Goal: Transaction & Acquisition: Register for event/course

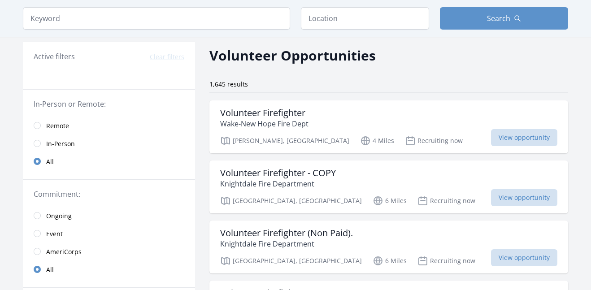
scroll to position [31, 0]
click at [49, 139] on span "In-Person" at bounding box center [60, 143] width 29 height 9
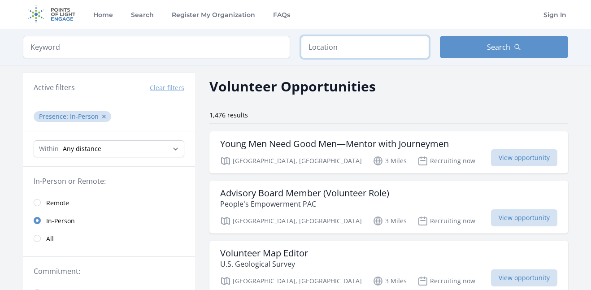
click at [361, 46] on input "text" at bounding box center [365, 47] width 128 height 22
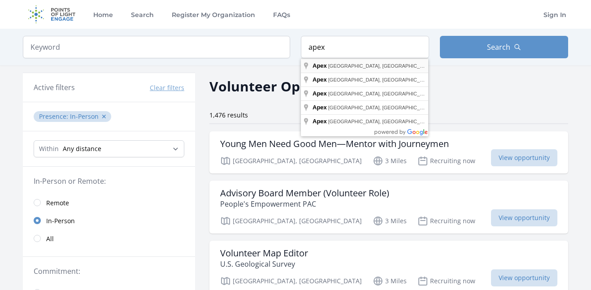
type input "Apex, NC, USA"
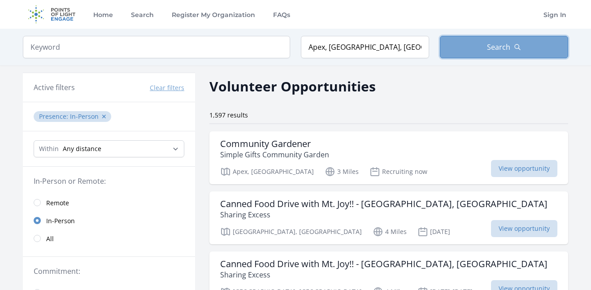
click at [476, 48] on button "Search" at bounding box center [504, 47] width 128 height 22
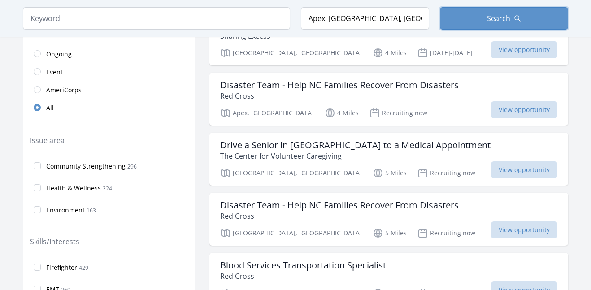
scroll to position [242, 0]
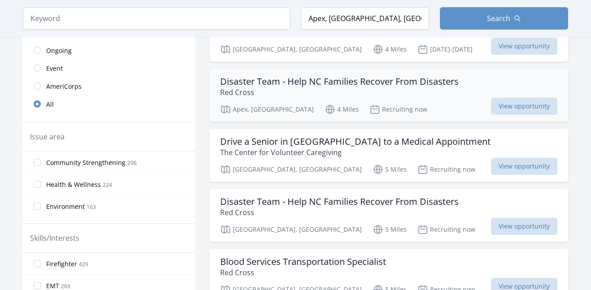
click at [435, 87] on h3 "Disaster Team - Help NC Families Recover From Disasters" at bounding box center [339, 81] width 238 height 11
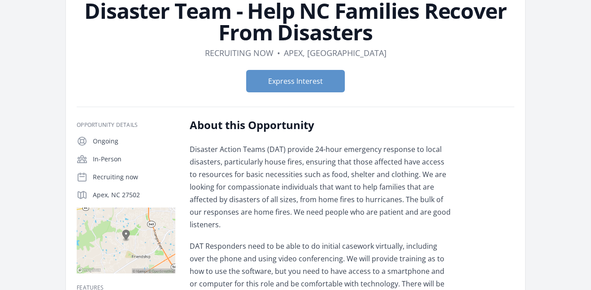
scroll to position [55, 0]
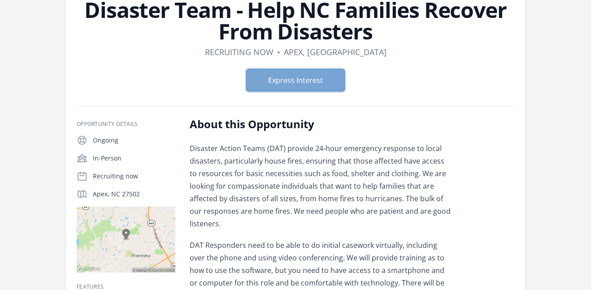
click at [275, 84] on button "Express Interest" at bounding box center [295, 80] width 99 height 22
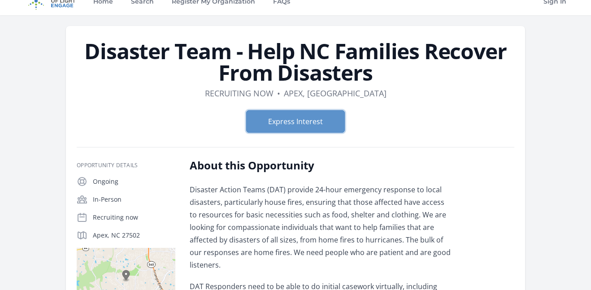
scroll to position [15, 0]
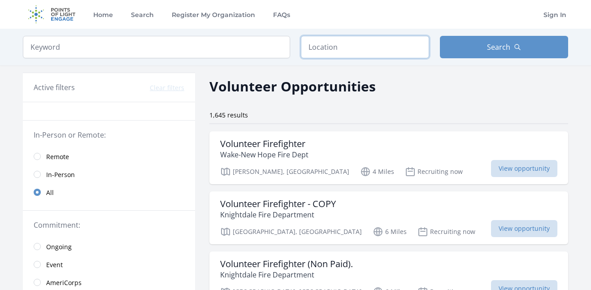
click at [352, 53] on input "text" at bounding box center [365, 47] width 128 height 22
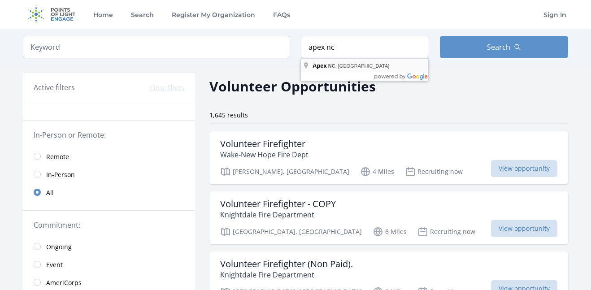
type input "Apex, NC, USA"
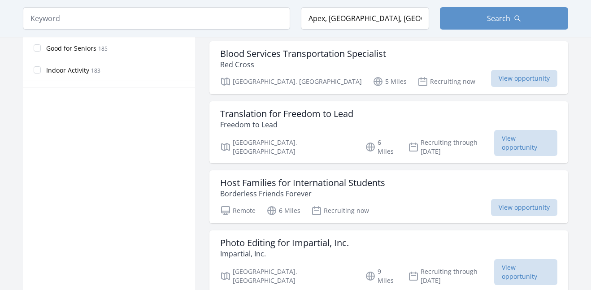
scroll to position [574, 0]
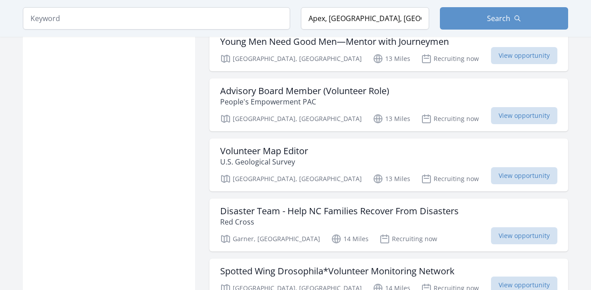
scroll to position [1340, 0]
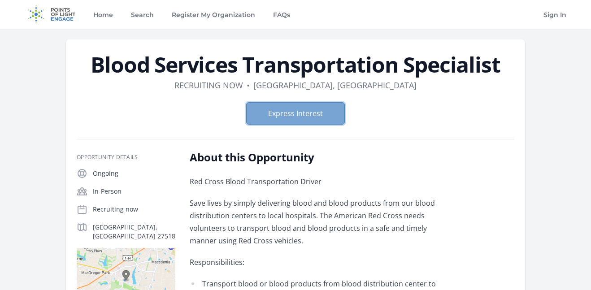
click at [298, 112] on button "Express Interest" at bounding box center [295, 113] width 99 height 22
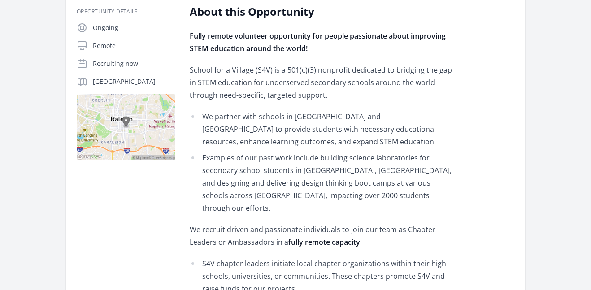
scroll to position [182, 0]
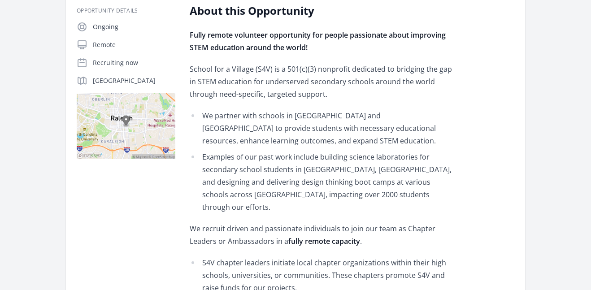
click at [359, 153] on li "Examples of our past work include building science laboratories for secondary s…" at bounding box center [321, 182] width 262 height 63
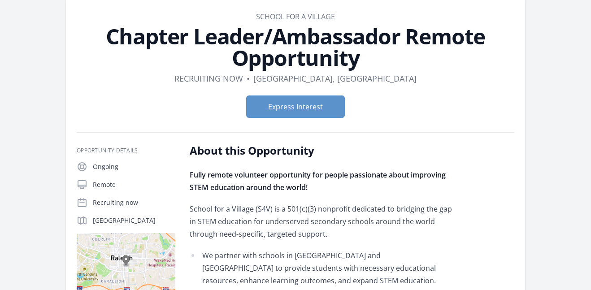
scroll to position [43, 0]
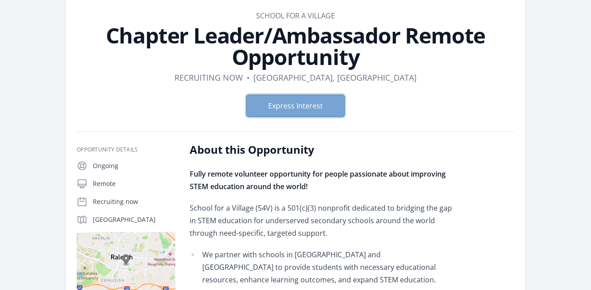
click at [320, 111] on button "Express Interest" at bounding box center [295, 106] width 99 height 22
click at [329, 98] on button "Express Interest" at bounding box center [295, 106] width 99 height 22
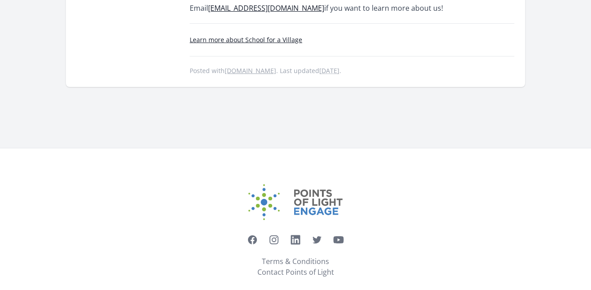
scroll to position [0, 0]
